Goal: Navigation & Orientation: Understand site structure

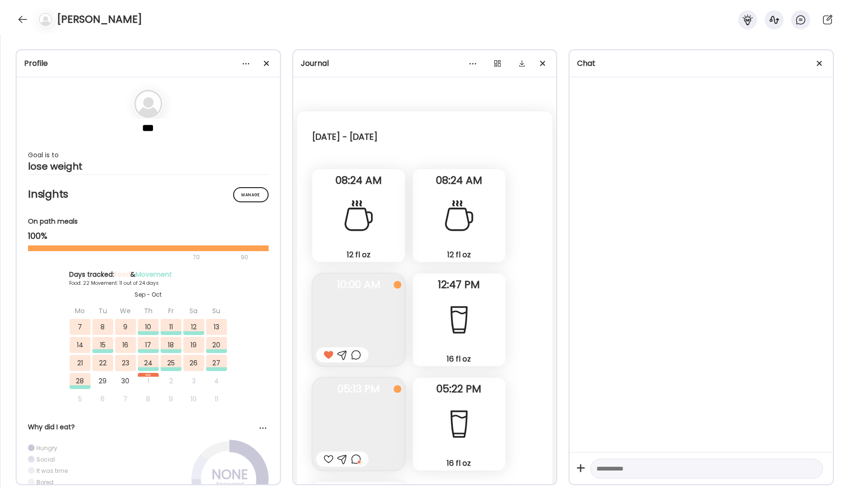
scroll to position [18712, 0]
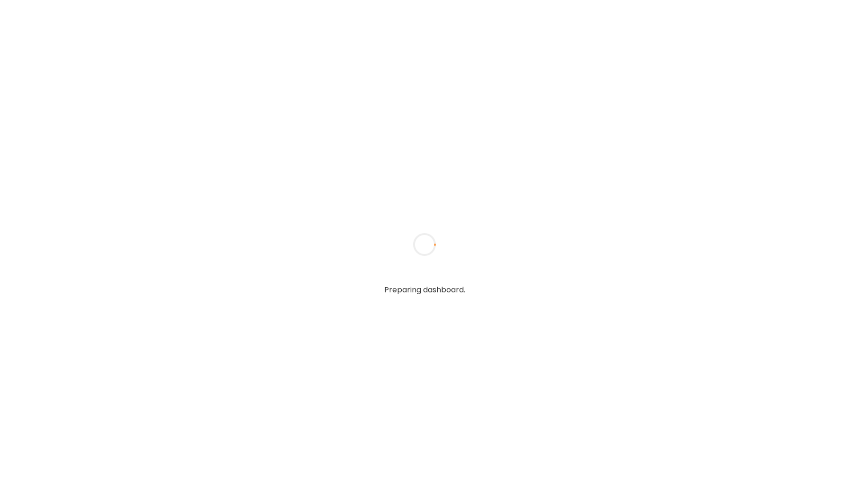
type input "*****"
type input "**********"
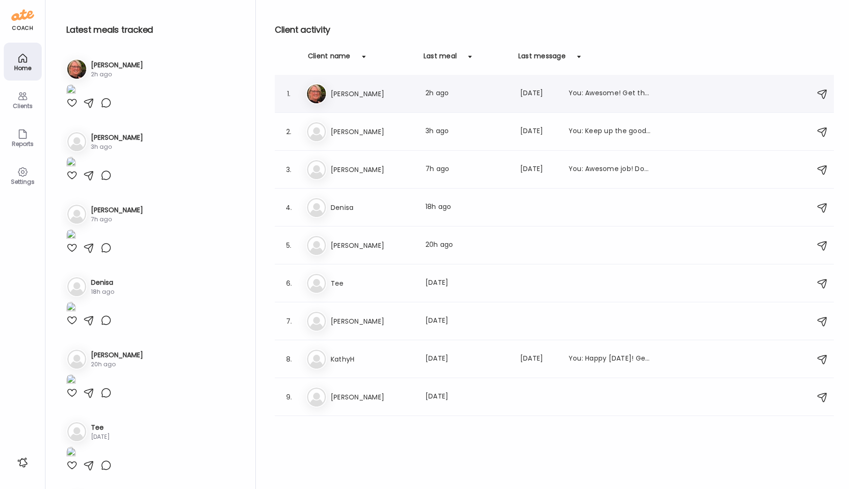
type input "**********"
click at [345, 94] on h3 "[PERSON_NAME]" at bounding box center [372, 93] width 83 height 11
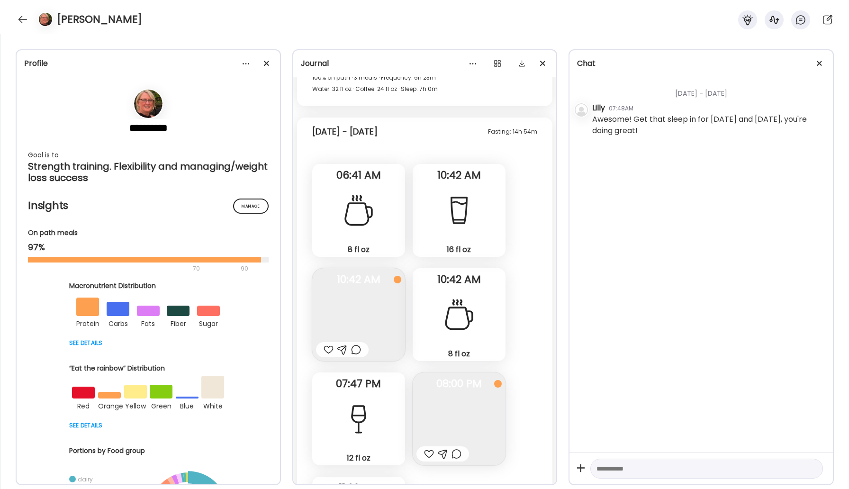
scroll to position [17130, 0]
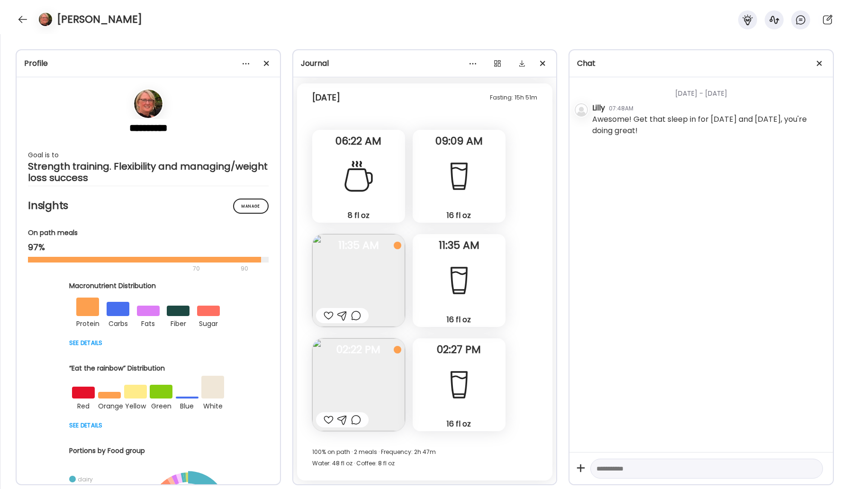
click at [384, 306] on img at bounding box center [358, 280] width 93 height 93
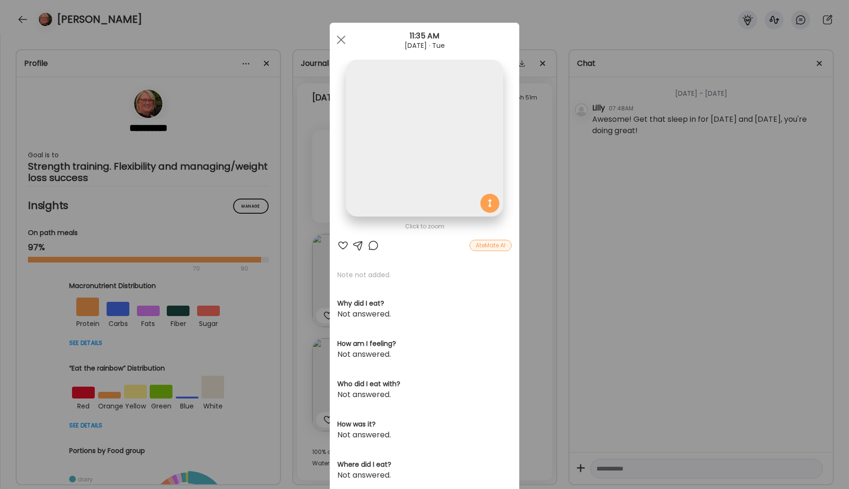
click at [371, 288] on div "Click to zoom AteMate AI Note not added. Why did I eat? Not answered. How am I …" at bounding box center [424, 301] width 189 height 557
click at [493, 248] on div "AteMate AI" at bounding box center [490, 245] width 42 height 11
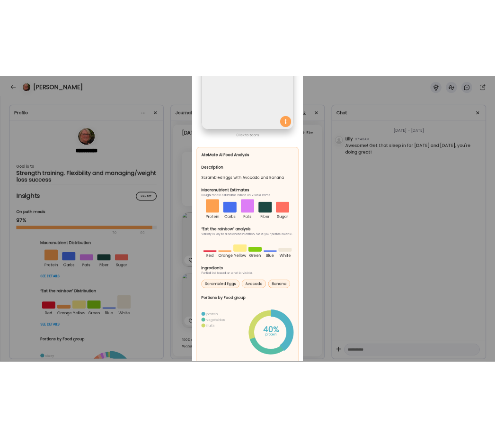
scroll to position [0, 0]
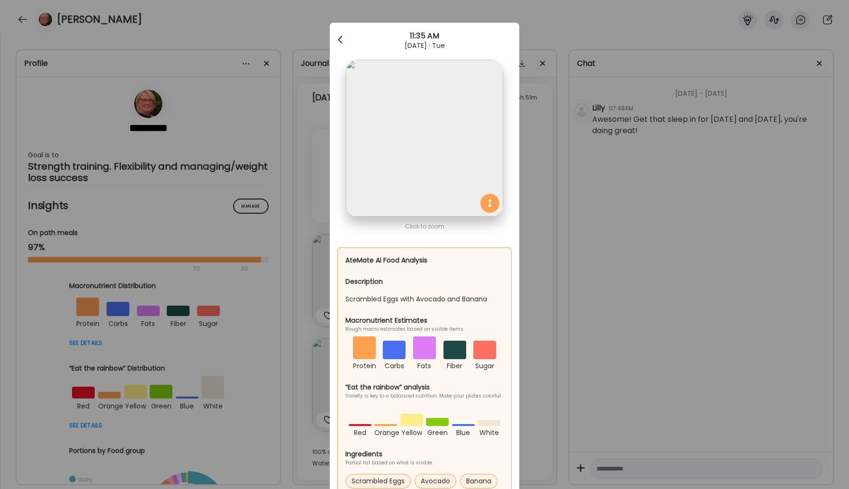
click at [341, 34] on div at bounding box center [341, 39] width 19 height 19
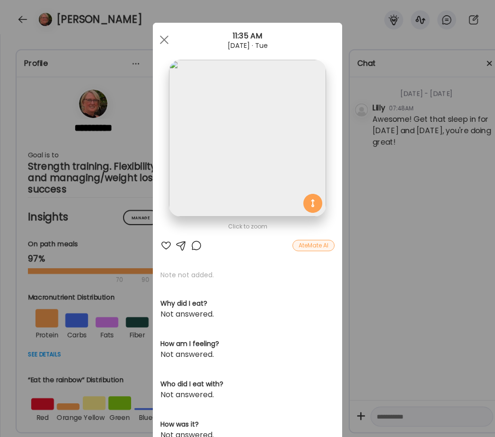
scroll to position [29682, 0]
click at [162, 40] on span at bounding box center [164, 40] width 9 height 9
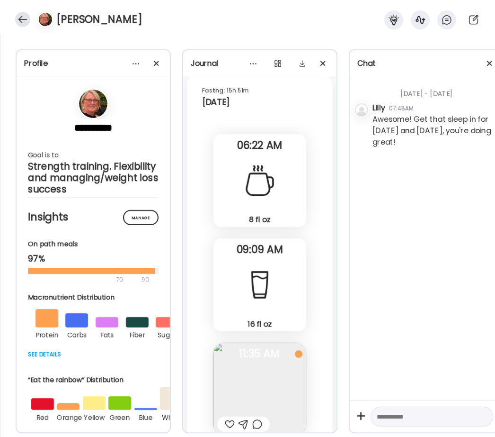
click at [21, 16] on div at bounding box center [22, 19] width 15 height 15
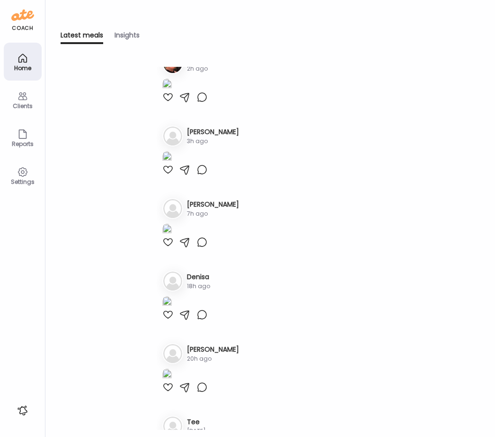
scroll to position [24, 0]
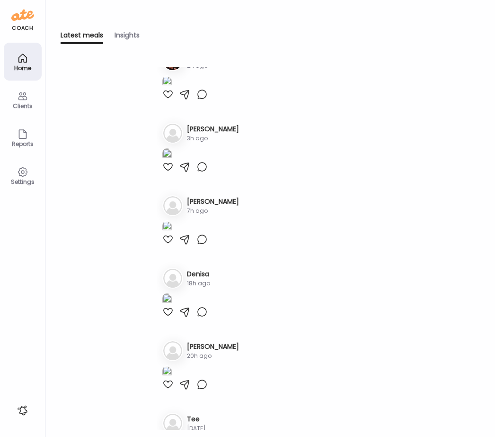
click at [31, 79] on div "Home" at bounding box center [23, 62] width 38 height 38
click at [134, 40] on div "Insights" at bounding box center [127, 37] width 25 height 14
